Goal: Check status: Check status

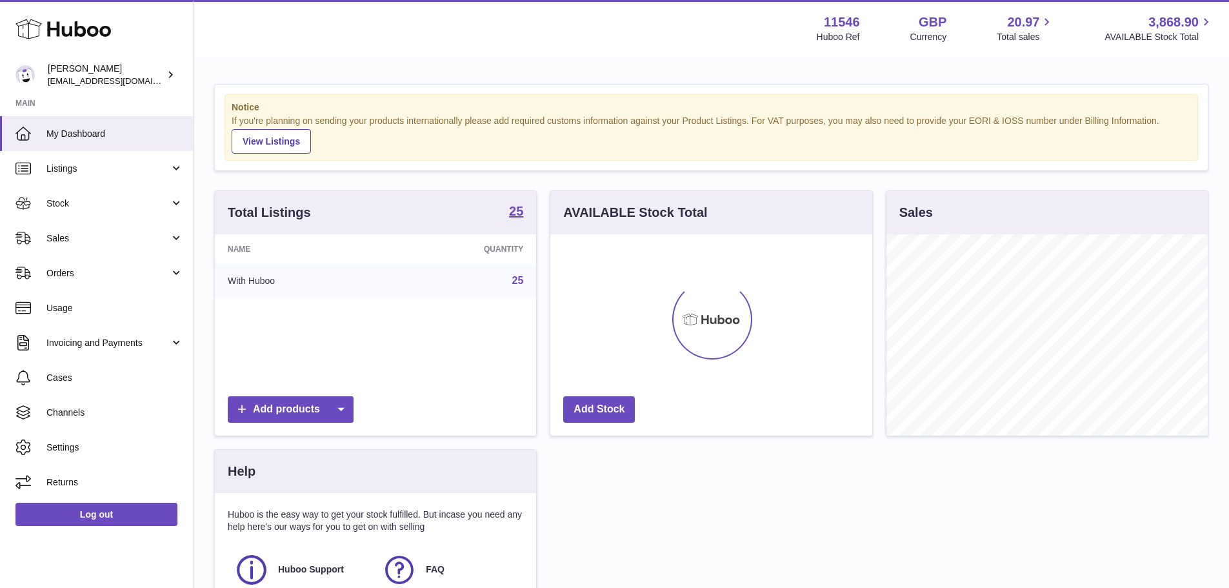
scroll to position [201, 322]
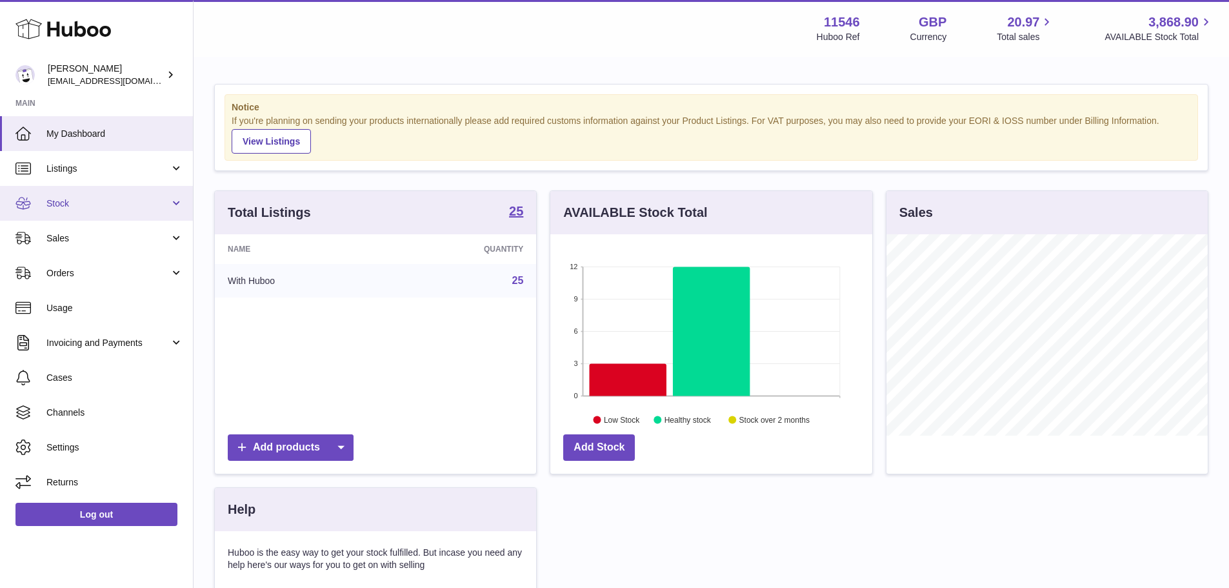
click at [88, 211] on link "Stock" at bounding box center [96, 203] width 193 height 35
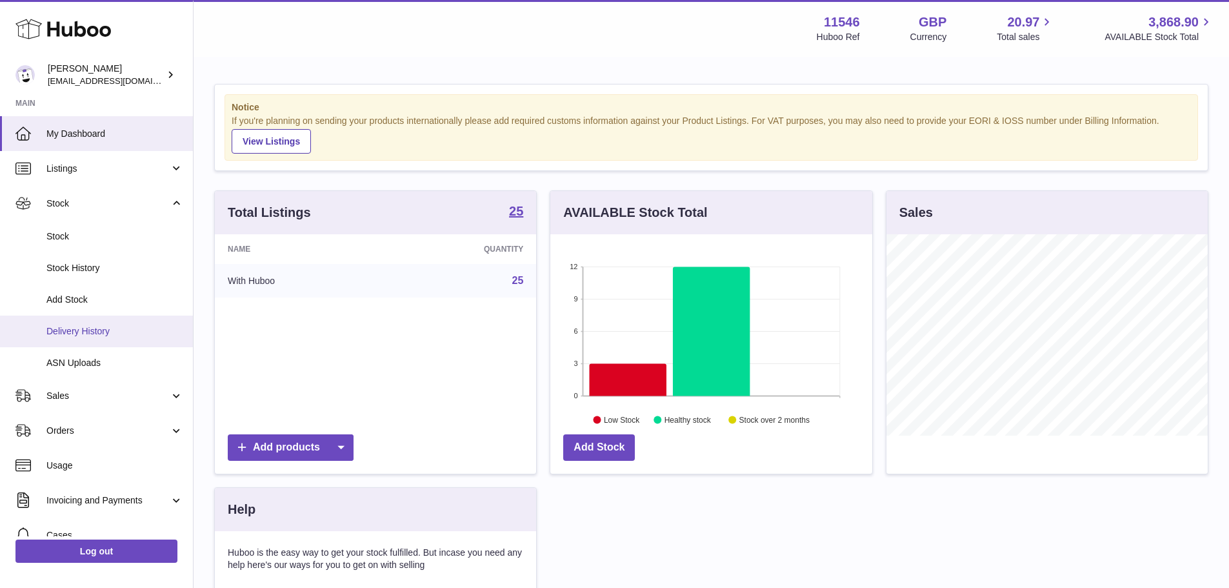
click at [86, 332] on span "Delivery History" at bounding box center [114, 331] width 137 height 12
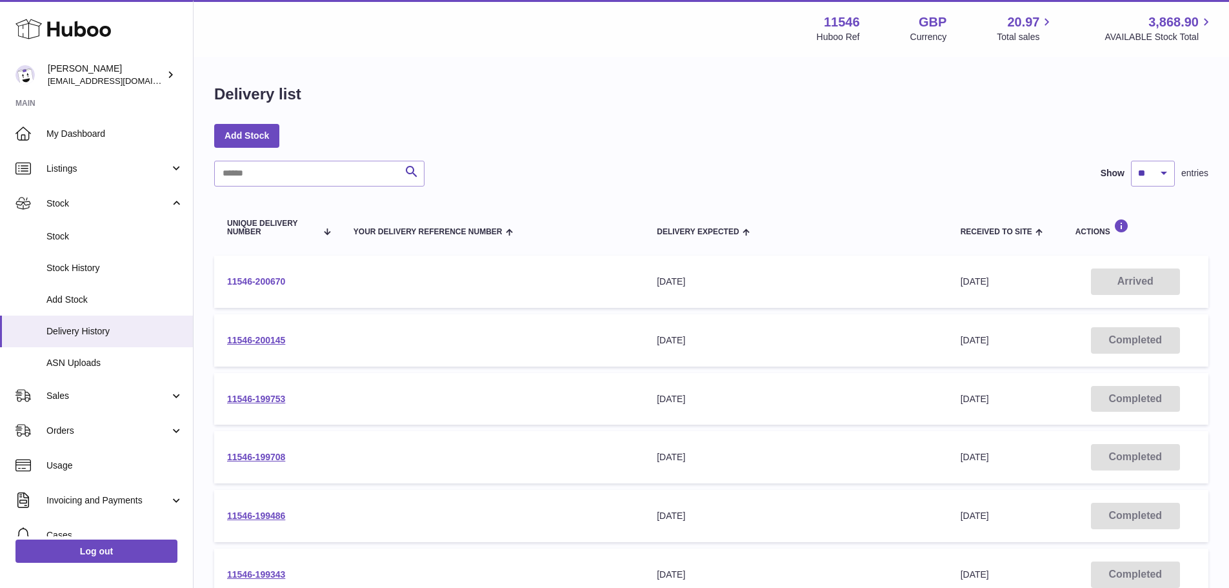
click at [261, 277] on link "11546-200670" at bounding box center [256, 281] width 58 height 10
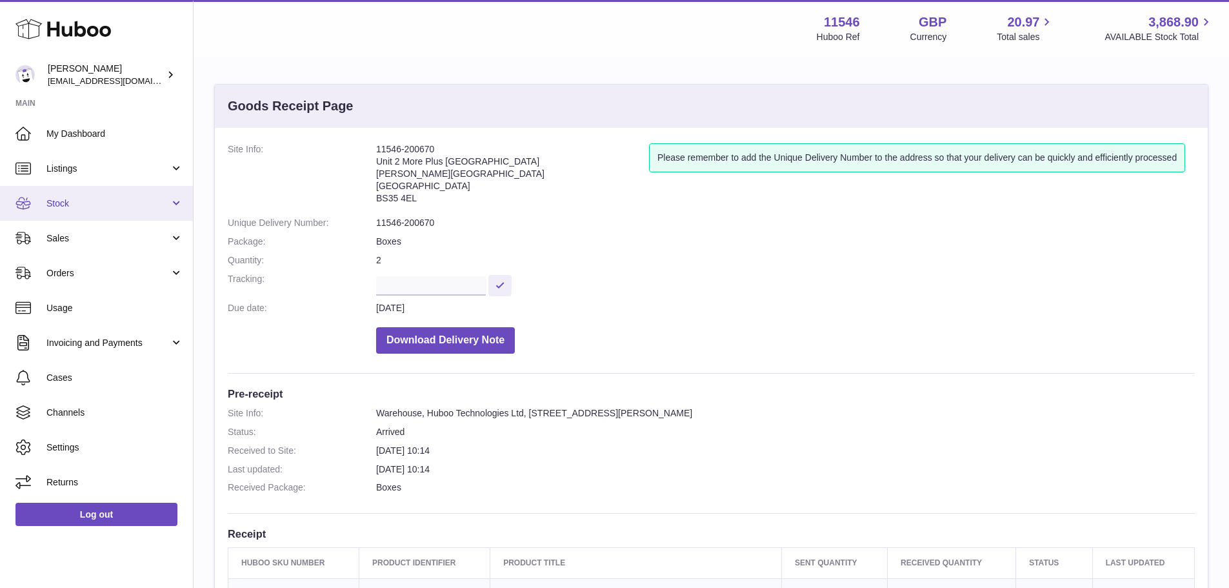
click at [57, 190] on link "Stock" at bounding box center [96, 203] width 193 height 35
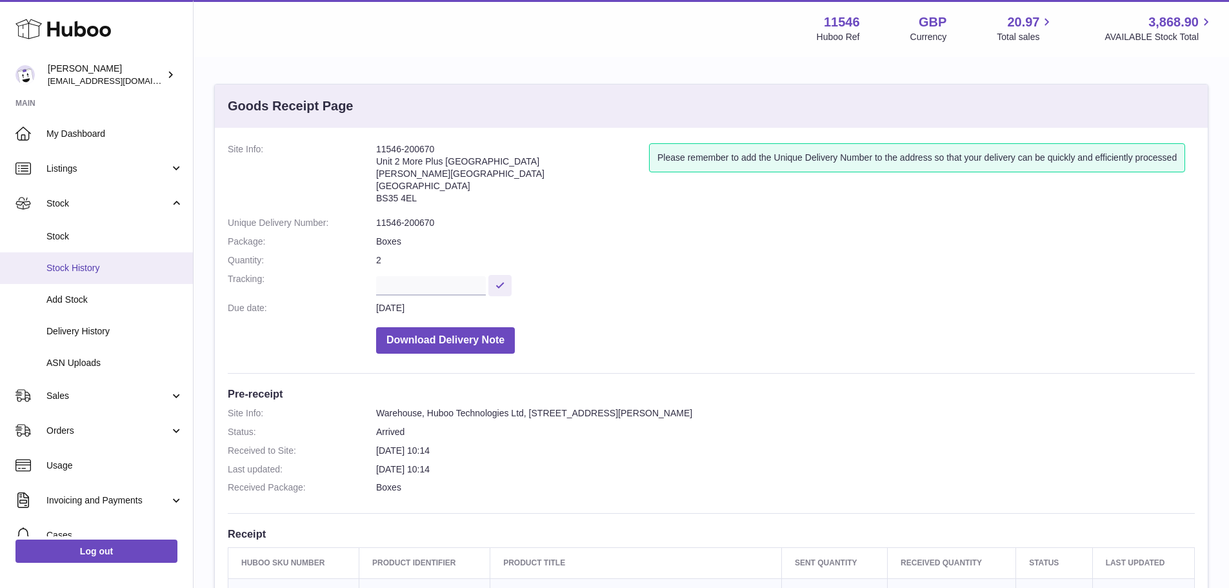
click at [75, 266] on span "Stock History" at bounding box center [114, 268] width 137 height 12
